Goal: Ask a question

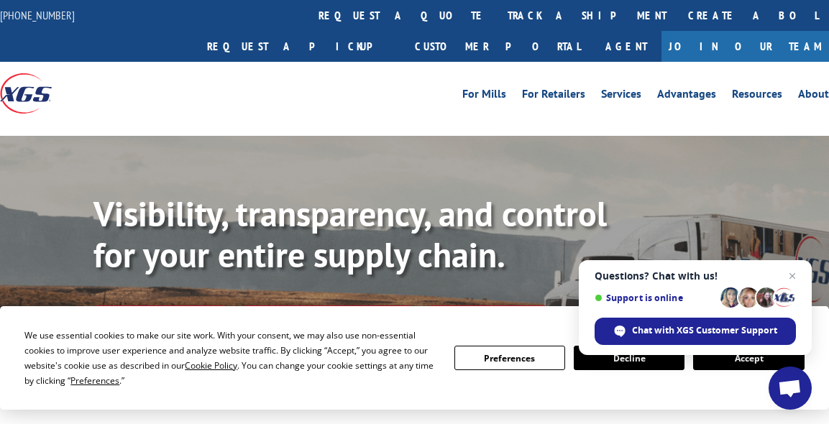
click at [729, 361] on button "Accept" at bounding box center [748, 358] width 111 height 24
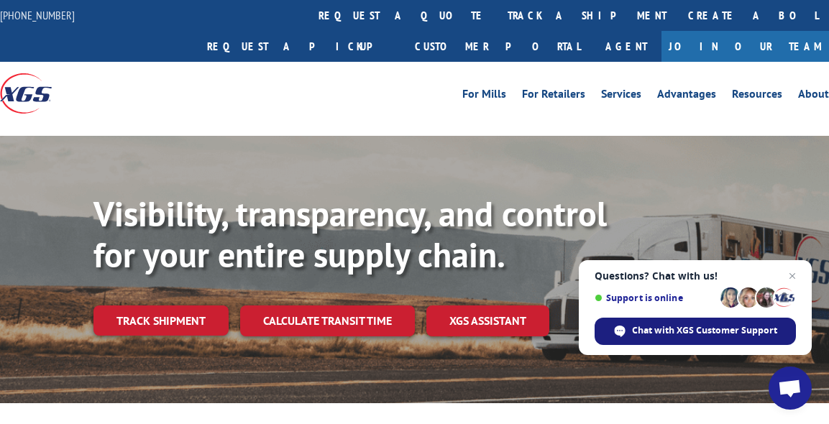
click at [728, 326] on span "Chat with XGS Customer Support" at bounding box center [704, 330] width 145 height 13
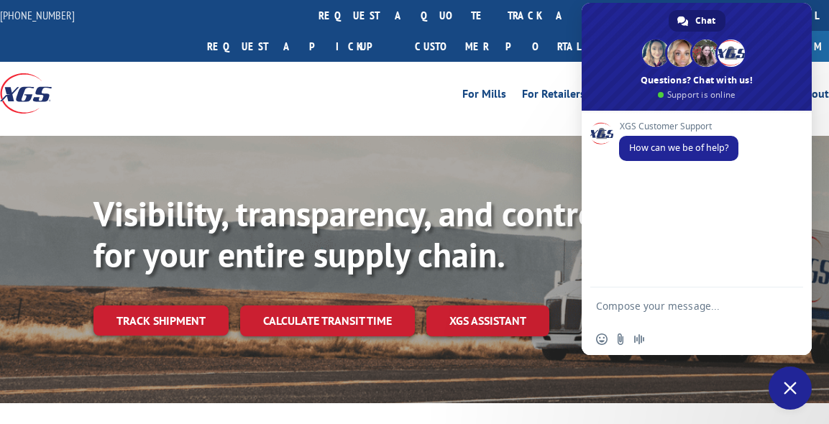
click at [662, 299] on textarea "Compose your message..." at bounding box center [682, 306] width 173 height 36
type textarea "Hi..! Can you please help me with an update on this ? 524895861"
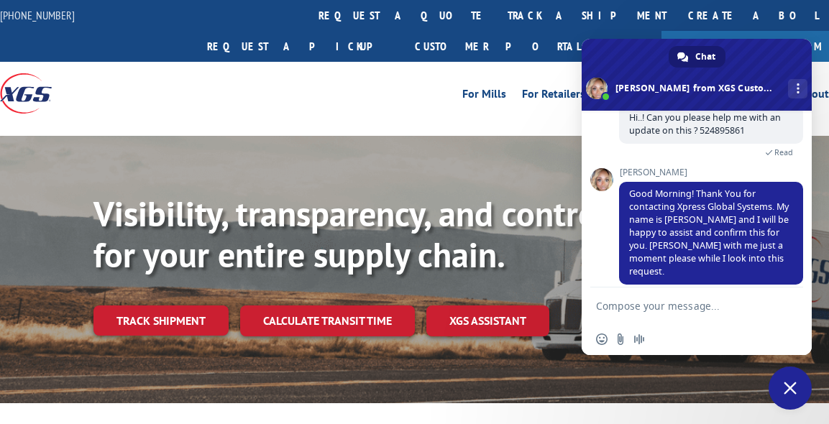
scroll to position [147, 0]
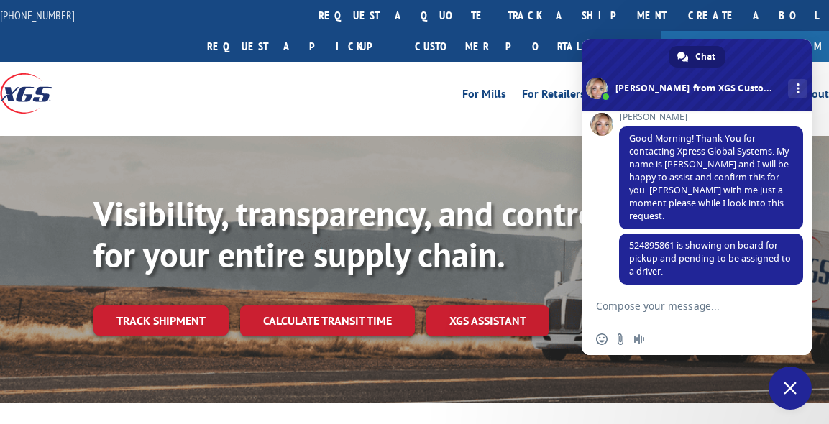
click at [659, 306] on textarea "Compose your message..." at bounding box center [682, 306] width 173 height 36
type textarea "Perfect"
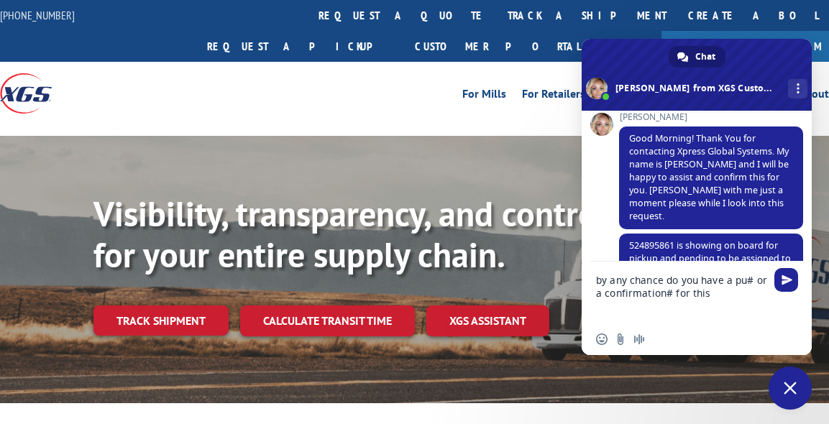
type textarea "by any chance do you have a pu# or a confirmation# for this?"
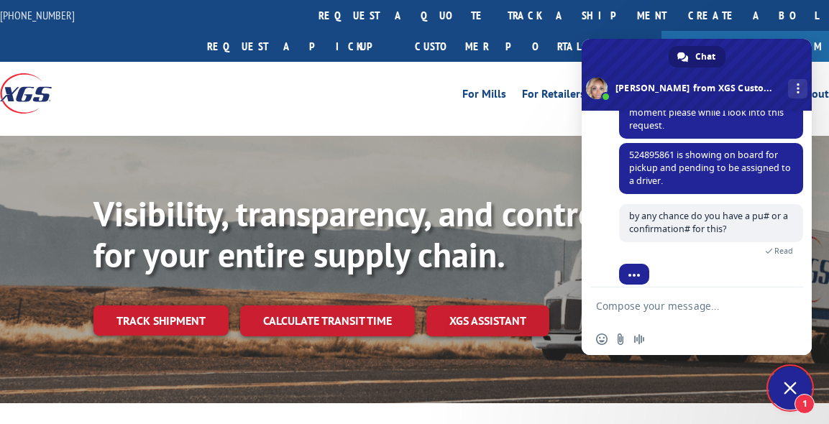
scroll to position [310, 0]
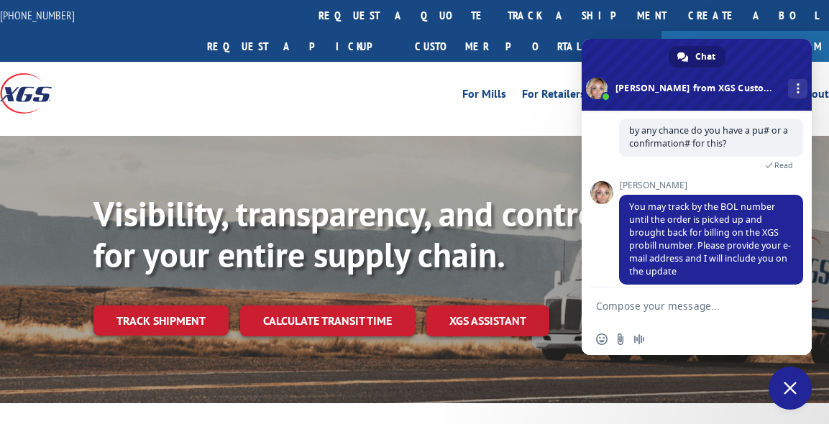
click at [664, 299] on textarea "Compose your message..." at bounding box center [682, 306] width 173 height 36
type textarea "[EMAIL_ADDRESS][DOMAIN_NAME]"
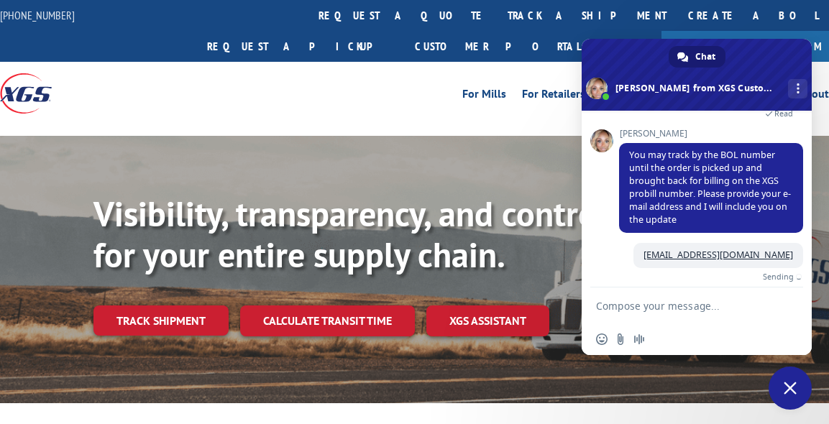
scroll to position [345, 0]
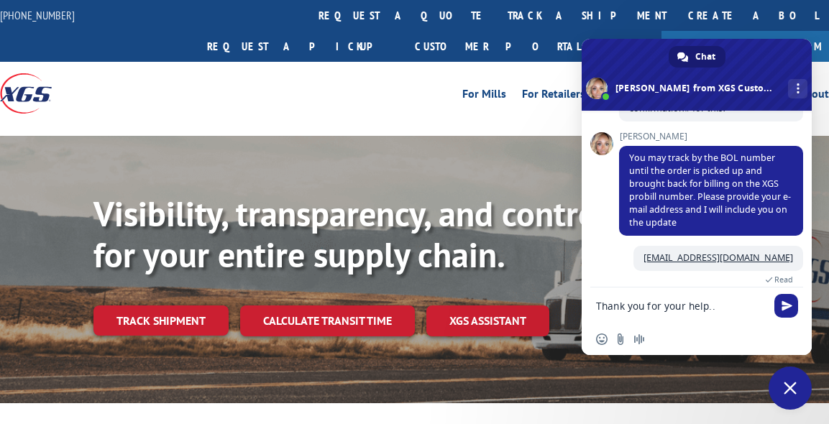
type textarea "Thank you for your help..!"
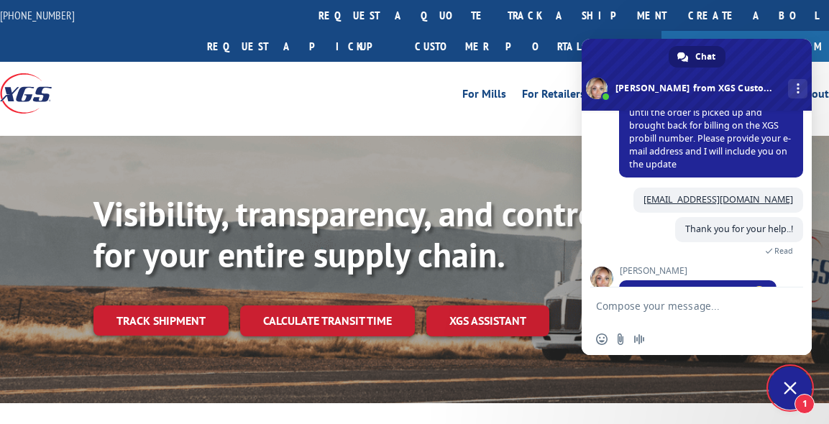
scroll to position [424, 0]
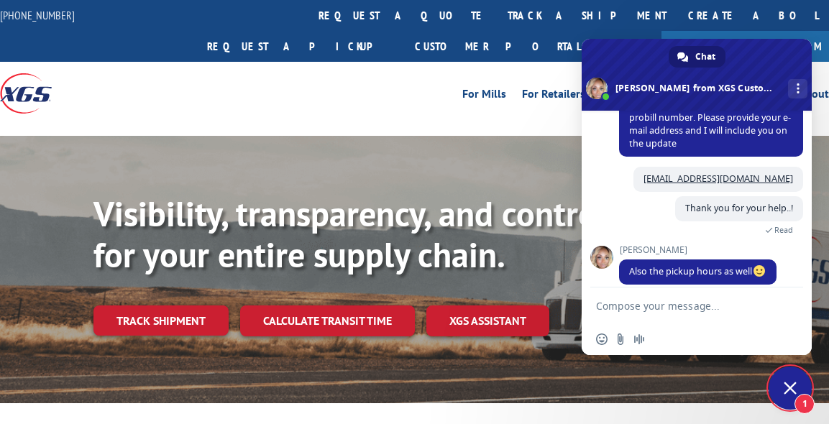
click at [643, 303] on textarea "Compose your message..." at bounding box center [682, 306] width 173 height 36
type textarea "yes, ple"
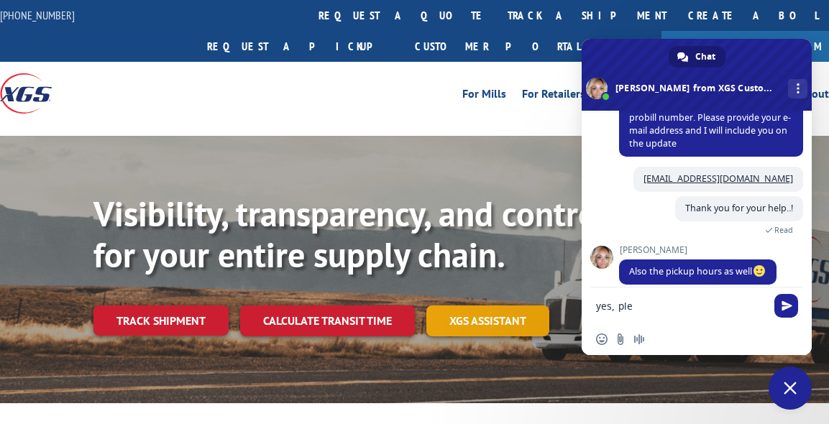
drag, startPoint x: 612, startPoint y: 305, endPoint x: 534, endPoint y: 305, distance: 77.6
